Goal: Find specific page/section: Find specific page/section

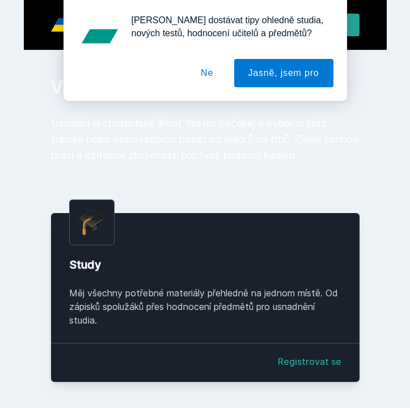
click at [213, 70] on button "Ne" at bounding box center [206, 73] width 41 height 28
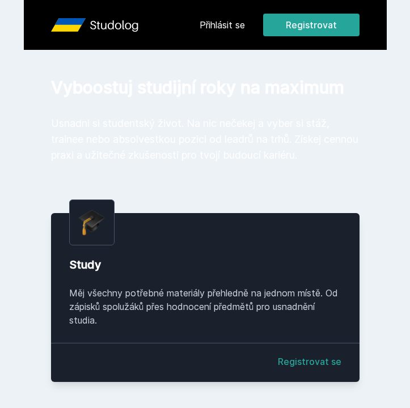
click at [224, 27] on link "Přihlásit se" at bounding box center [221, 25] width 45 height 14
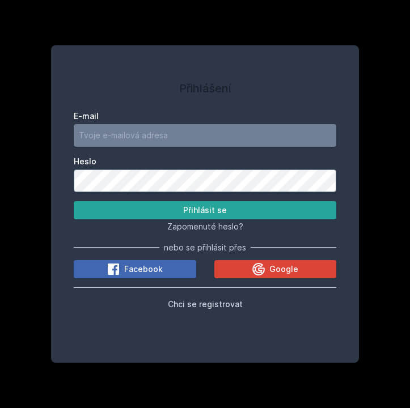
click at [173, 130] on input "E-mail" at bounding box center [205, 135] width 262 height 23
type input "[EMAIL_ADDRESS][DOMAIN_NAME]"
click at [74, 201] on button "Přihlásit se" at bounding box center [205, 210] width 262 height 18
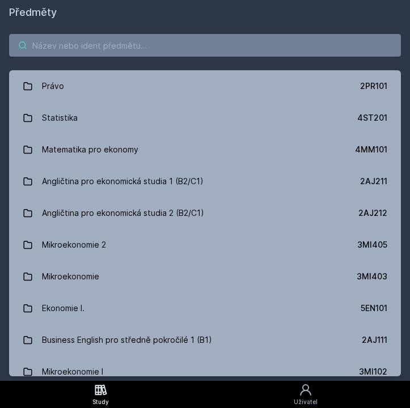
click at [171, 50] on input "search" at bounding box center [204, 45] width 391 height 23
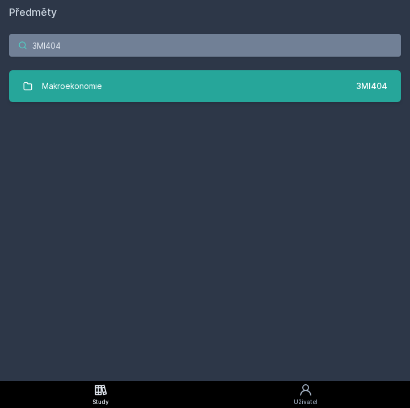
type input "3MI404"
click at [140, 83] on link "Makroekonomie 3MI404" at bounding box center [204, 86] width 391 height 32
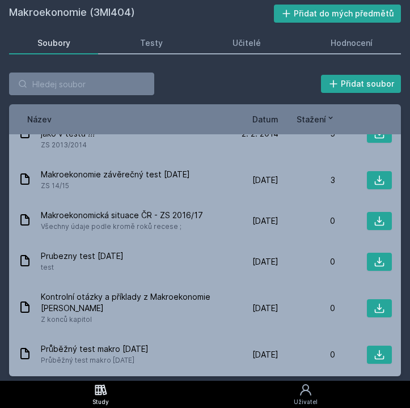
scroll to position [880, 0]
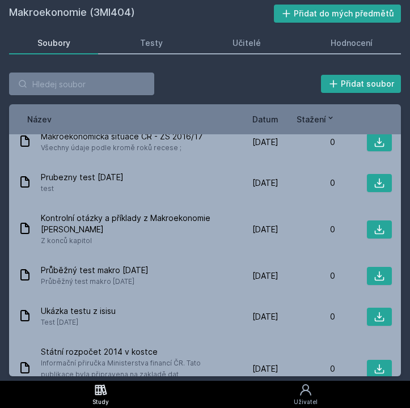
click at [263, 112] on div "Název Datum Stažení" at bounding box center [204, 119] width 391 height 30
click at [263, 118] on span "Datum" at bounding box center [265, 119] width 26 height 12
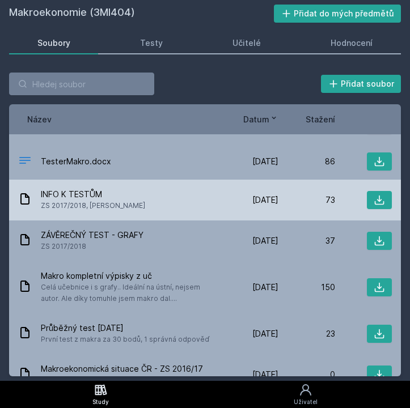
scroll to position [0, 0]
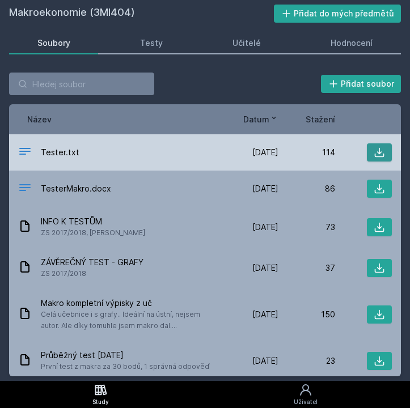
click at [378, 151] on icon at bounding box center [379, 153] width 10 height 10
